Goal: Information Seeking & Learning: Compare options

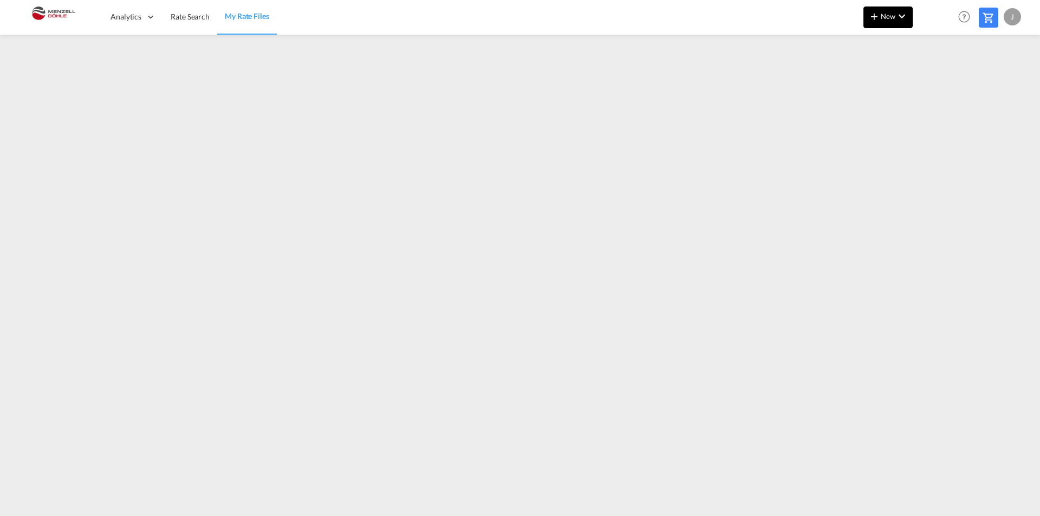
click at [905, 16] on md-icon "icon-chevron-down" at bounding box center [902, 16] width 13 height 13
click at [939, 81] on span "Ratesheet" at bounding box center [933, 81] width 12 height 22
click at [898, 18] on md-icon "icon-chevron-down" at bounding box center [902, 16] width 13 height 13
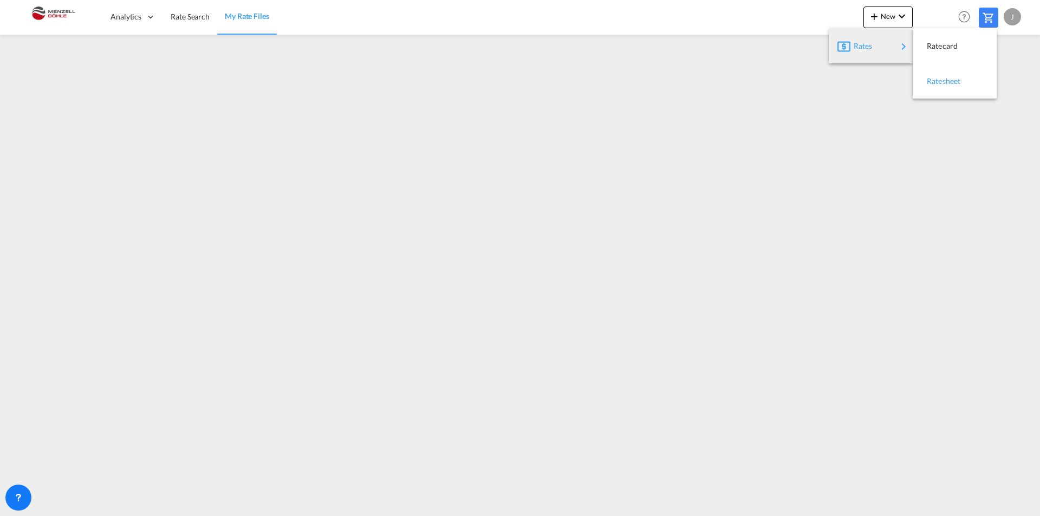
click at [939, 81] on span "Ratesheet" at bounding box center [933, 81] width 12 height 22
click at [195, 16] on span "Rate Search" at bounding box center [190, 16] width 39 height 9
